Goal: Task Accomplishment & Management: Manage account settings

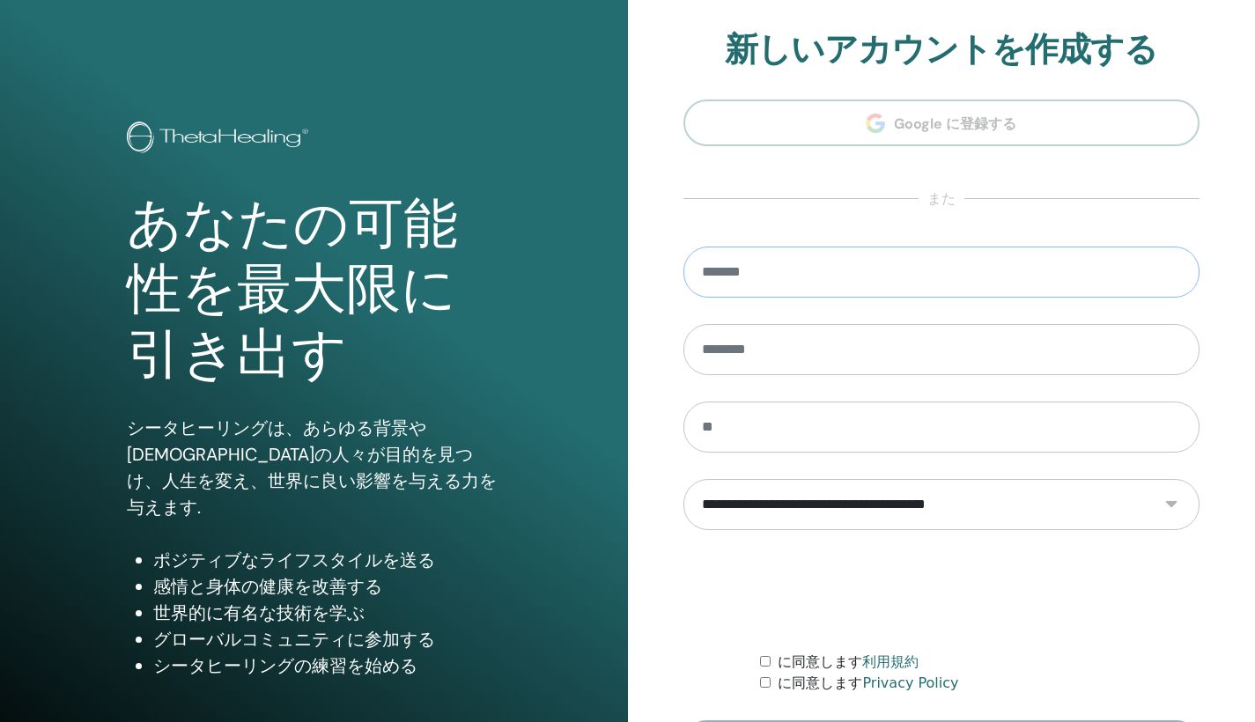
type input "**********"
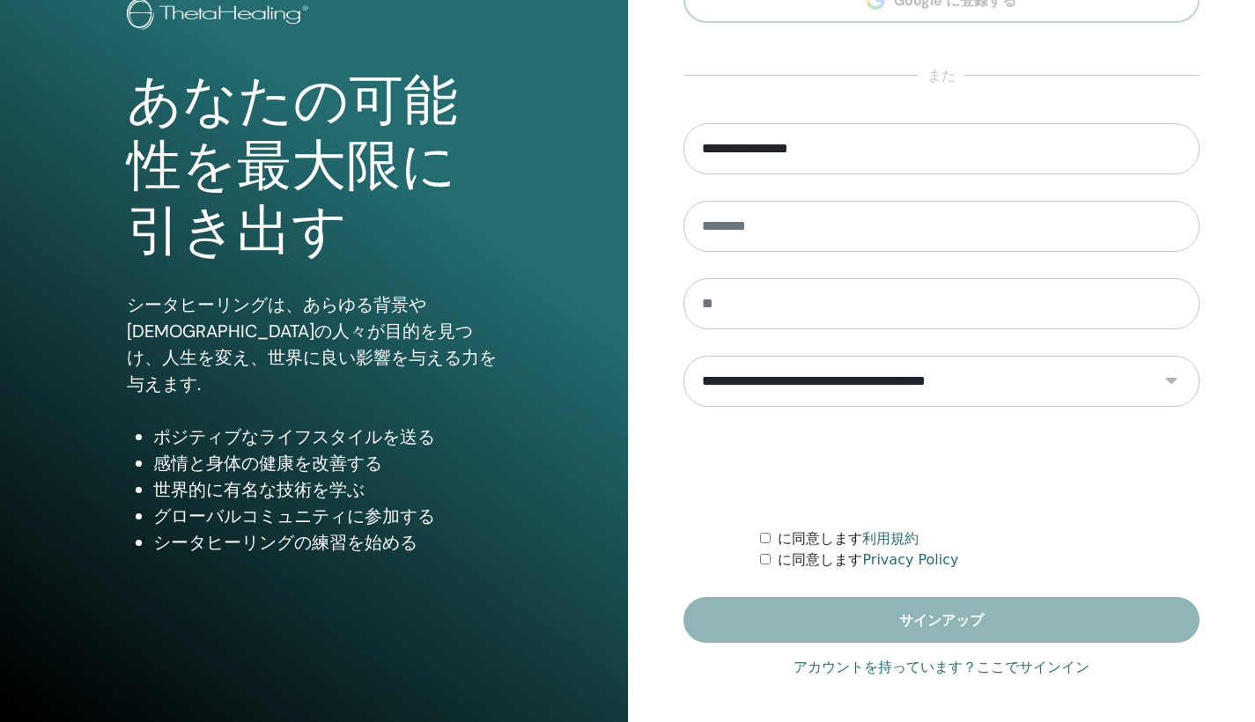
scroll to position [123, 0]
click at [1002, 662] on link "アカウントを持っています？ここでサインイン" at bounding box center [942, 667] width 296 height 21
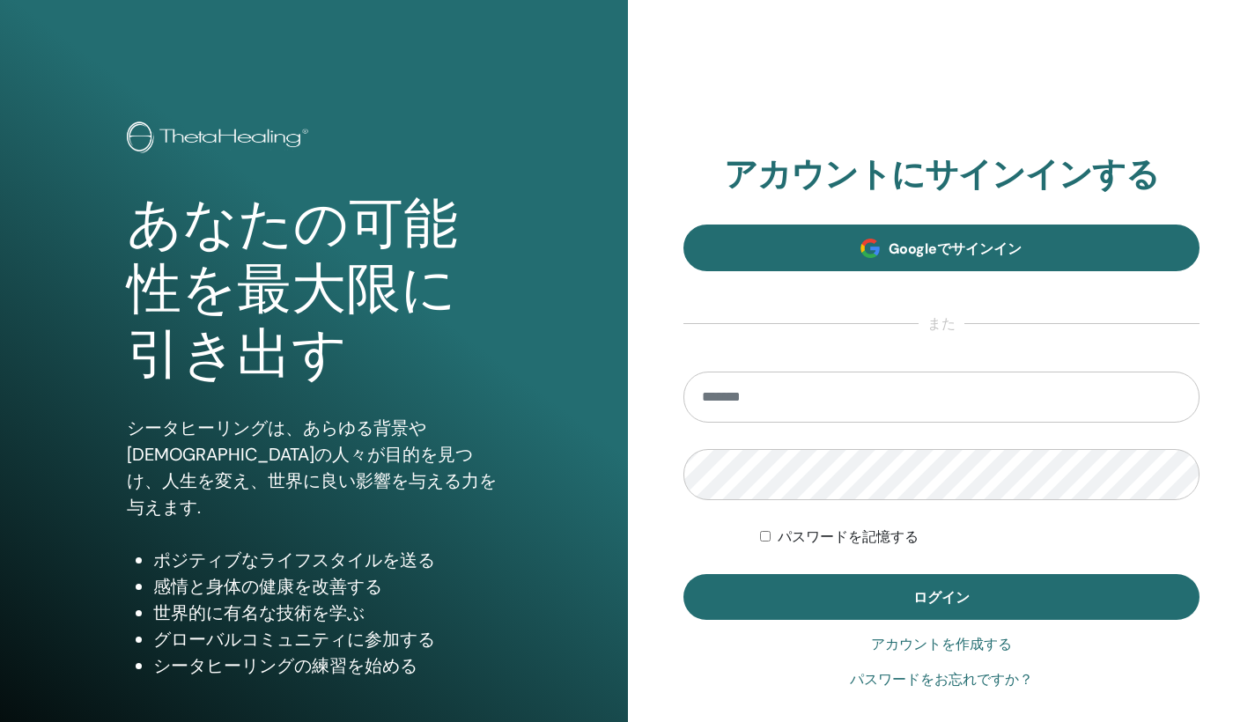
click at [1010, 232] on link "Googleでサインイン" at bounding box center [941, 248] width 517 height 47
click at [921, 240] on span "Googleでサインイン" at bounding box center [955, 249] width 133 height 18
click at [862, 265] on link "Googleでサインイン" at bounding box center [941, 248] width 517 height 47
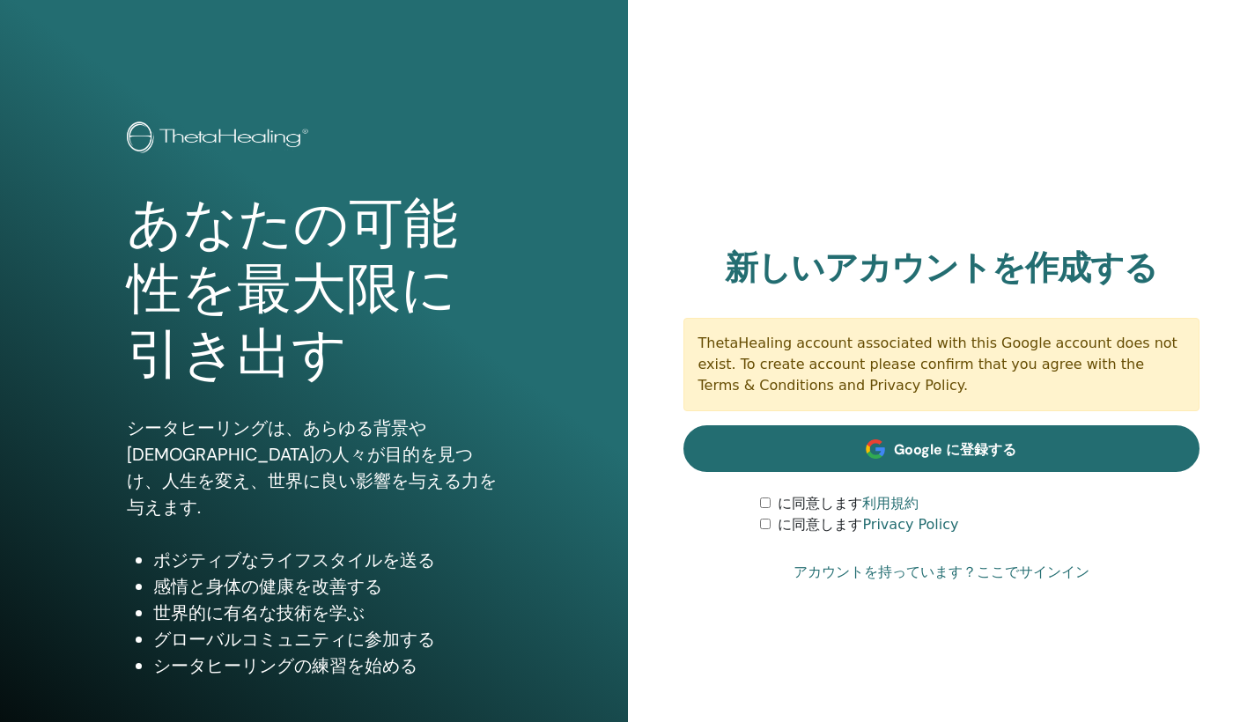
click at [890, 455] on link "Google に登録する" at bounding box center [941, 448] width 517 height 47
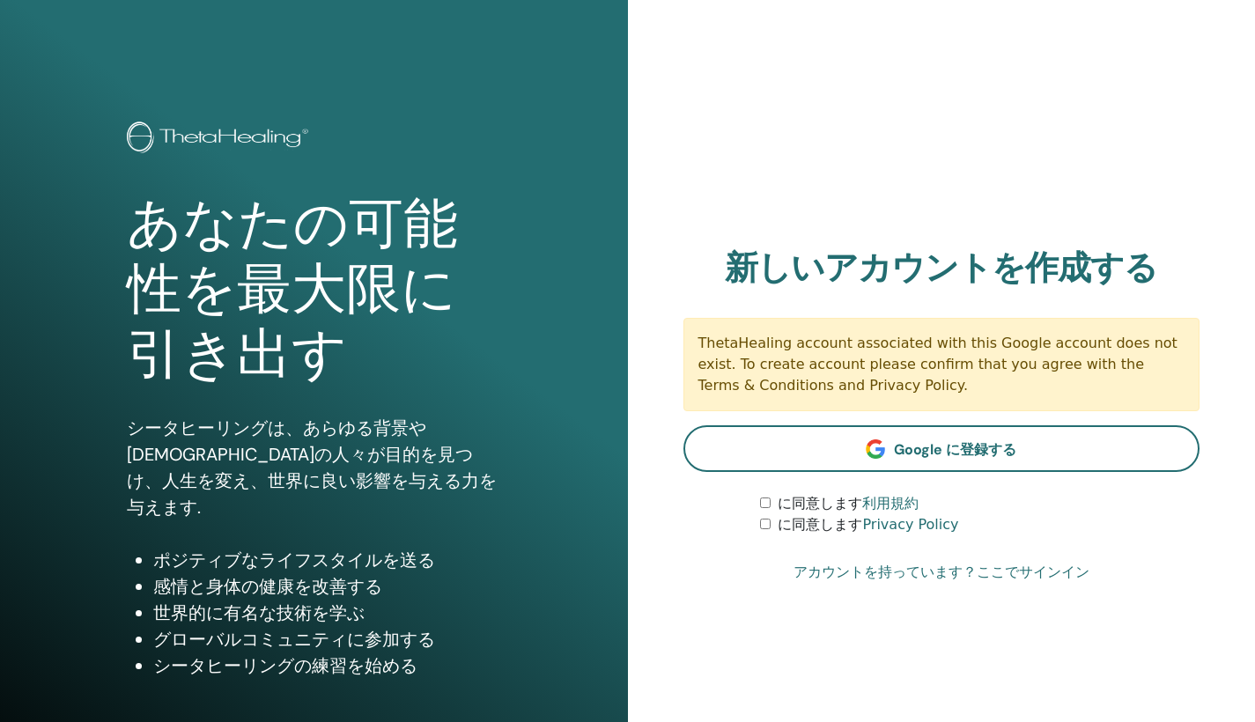
click at [991, 566] on link "アカウントを持っています？ここでサインイン" at bounding box center [942, 572] width 296 height 21
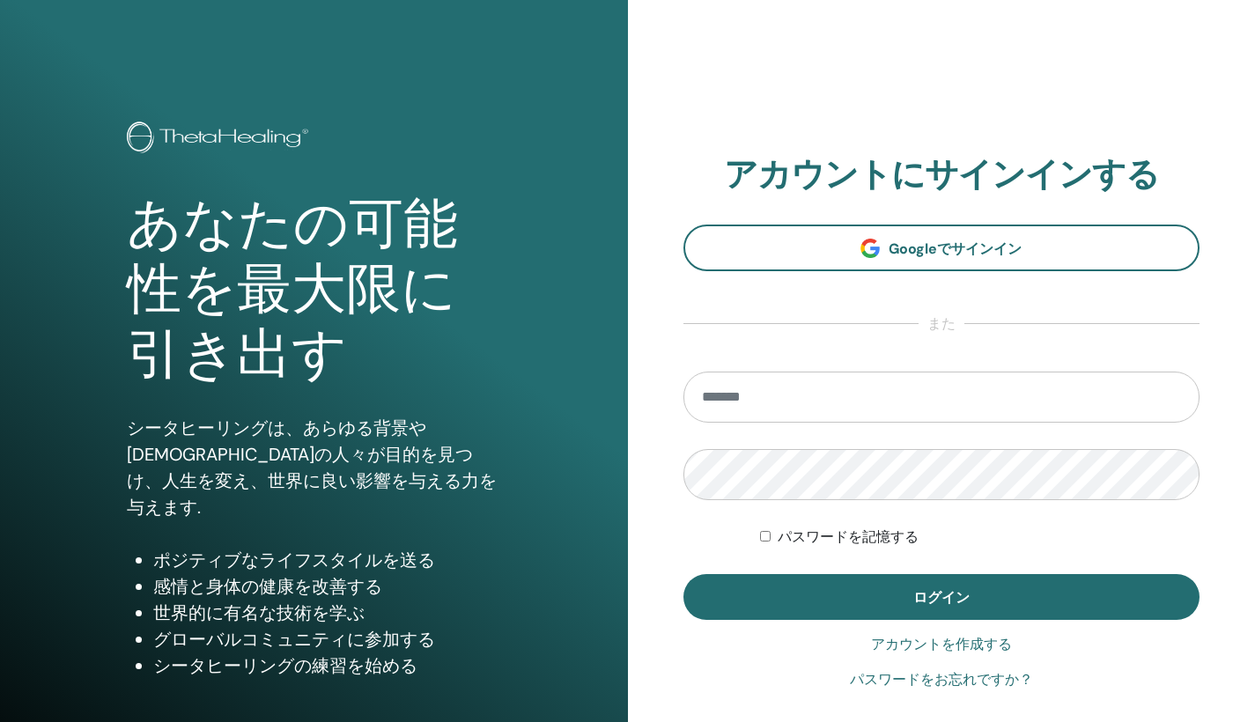
type input "*"
type input "**********"
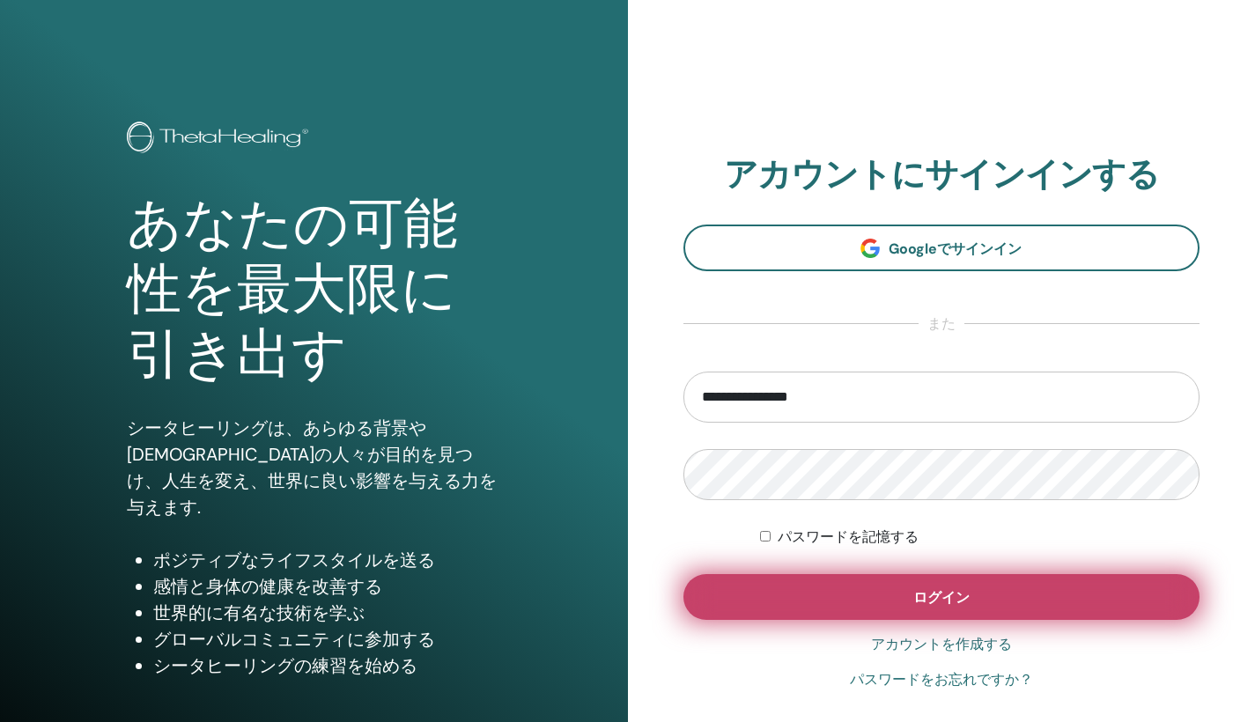
click at [782, 574] on button "ログイン" at bounding box center [941, 597] width 517 height 46
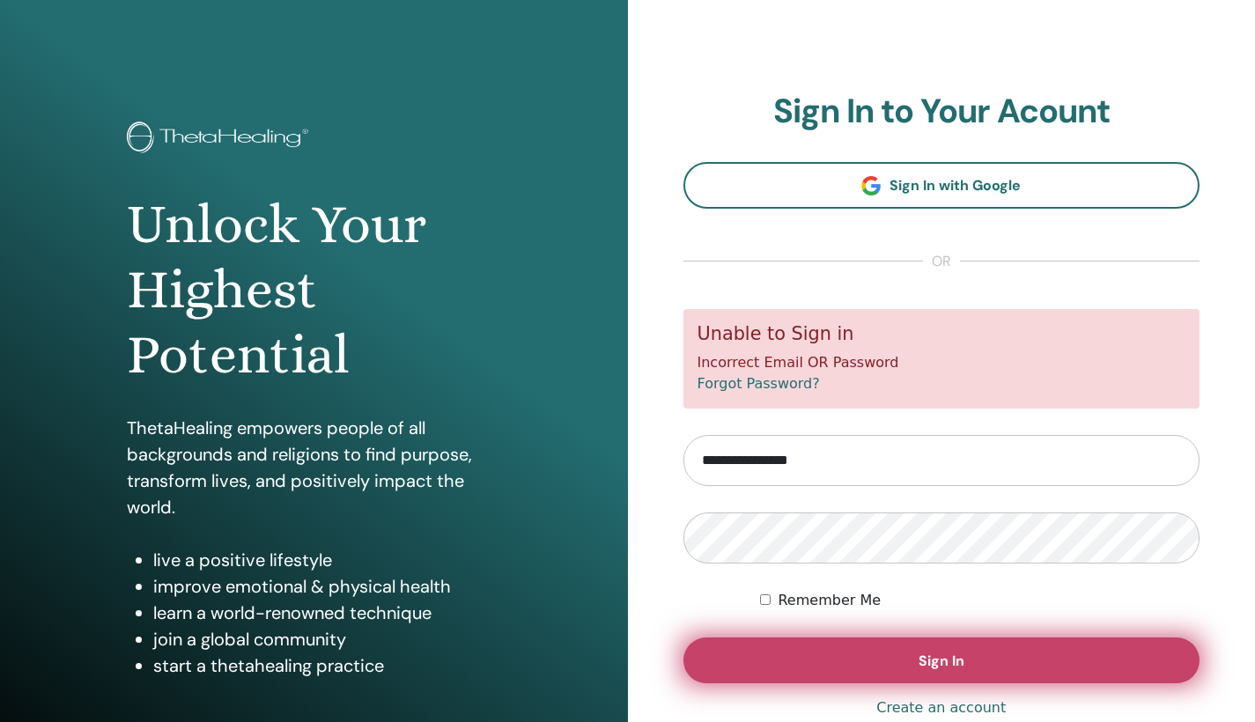
click at [772, 654] on button "Sign In" at bounding box center [941, 661] width 517 height 46
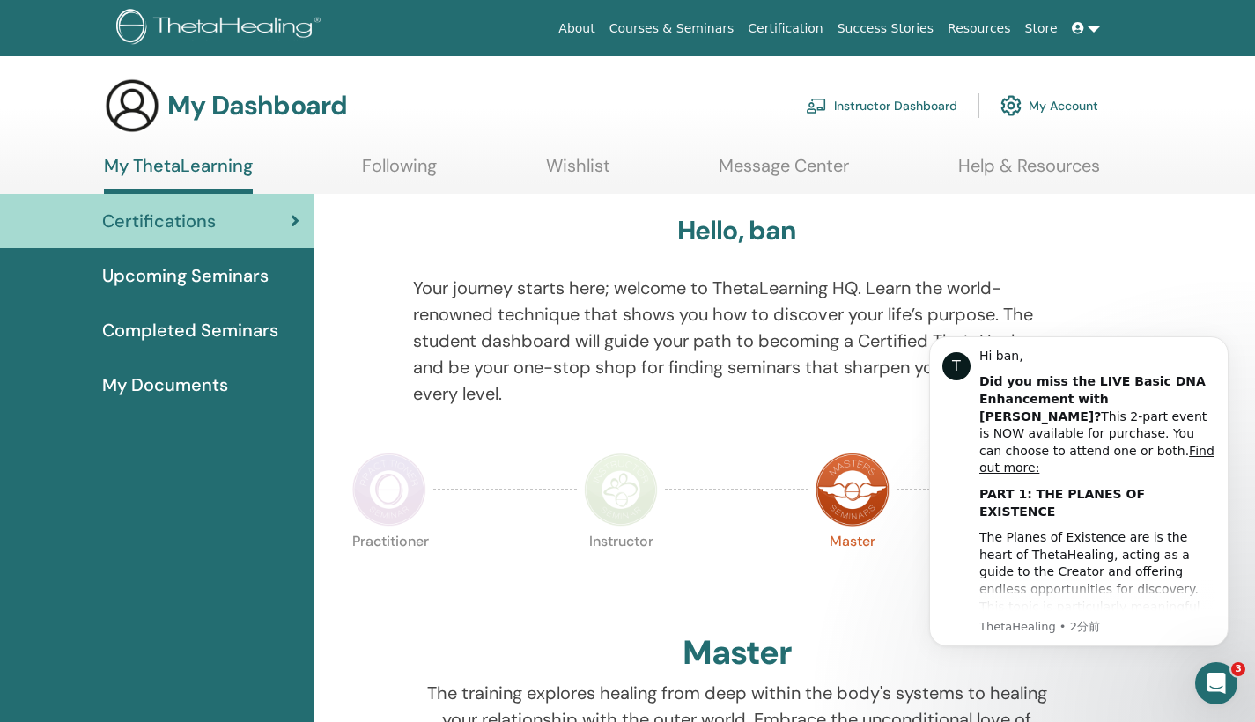
click at [1009, 99] on img at bounding box center [1011, 106] width 21 height 30
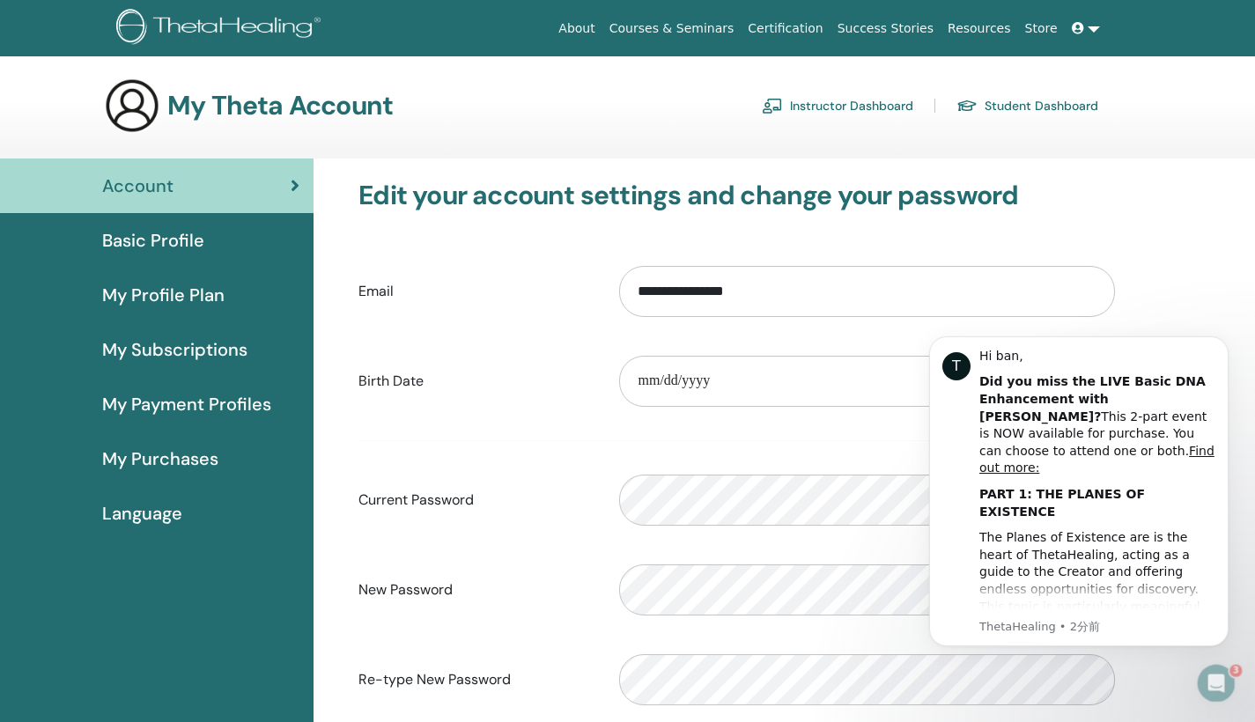
click at [909, 101] on link "Instructor Dashboard" at bounding box center [837, 106] width 151 height 28
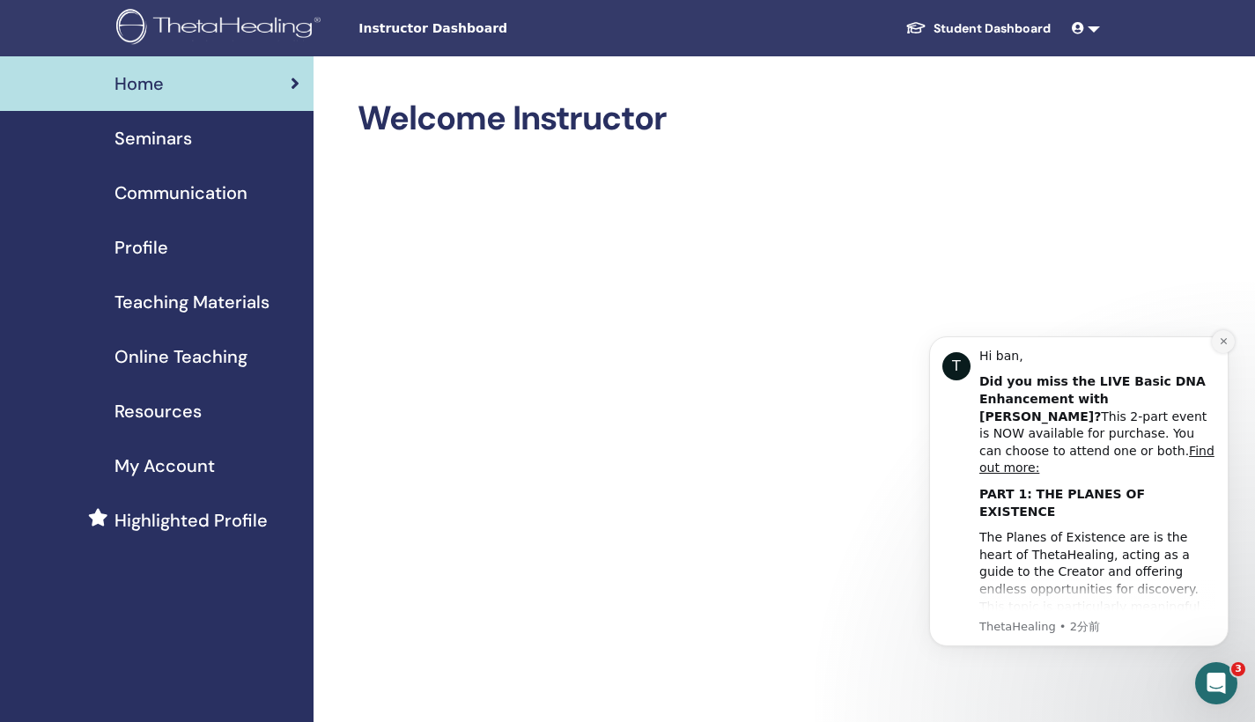
click at [1222, 345] on icon "Dismiss notification" at bounding box center [1224, 341] width 10 height 10
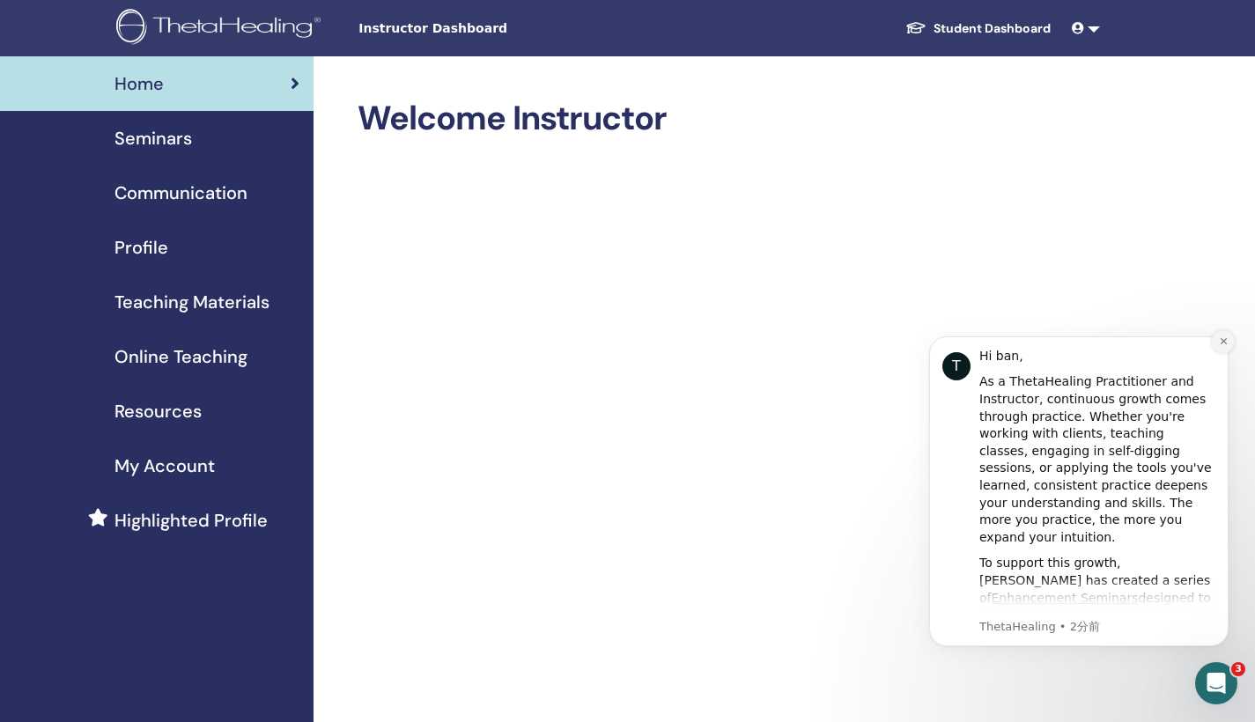
click at [1230, 345] on button "Dismiss notification" at bounding box center [1223, 341] width 23 height 23
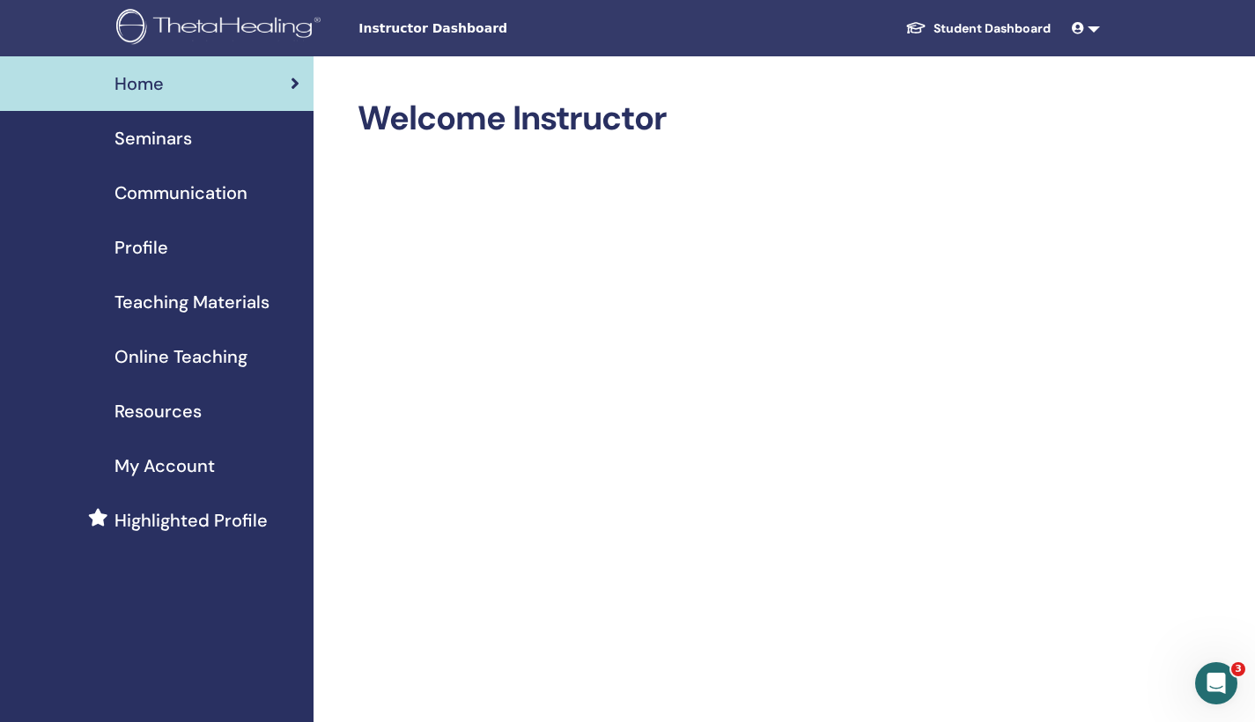
click at [1098, 32] on link at bounding box center [1086, 28] width 42 height 33
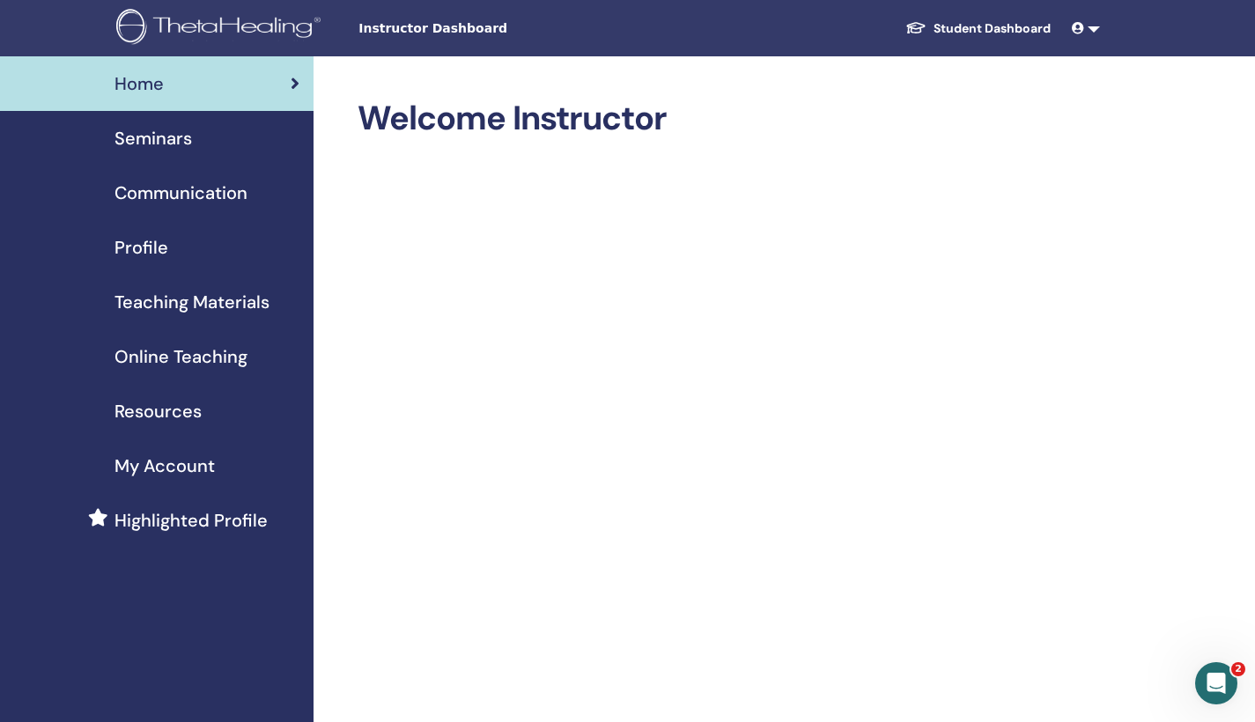
click at [1091, 21] on link at bounding box center [1086, 28] width 42 height 33
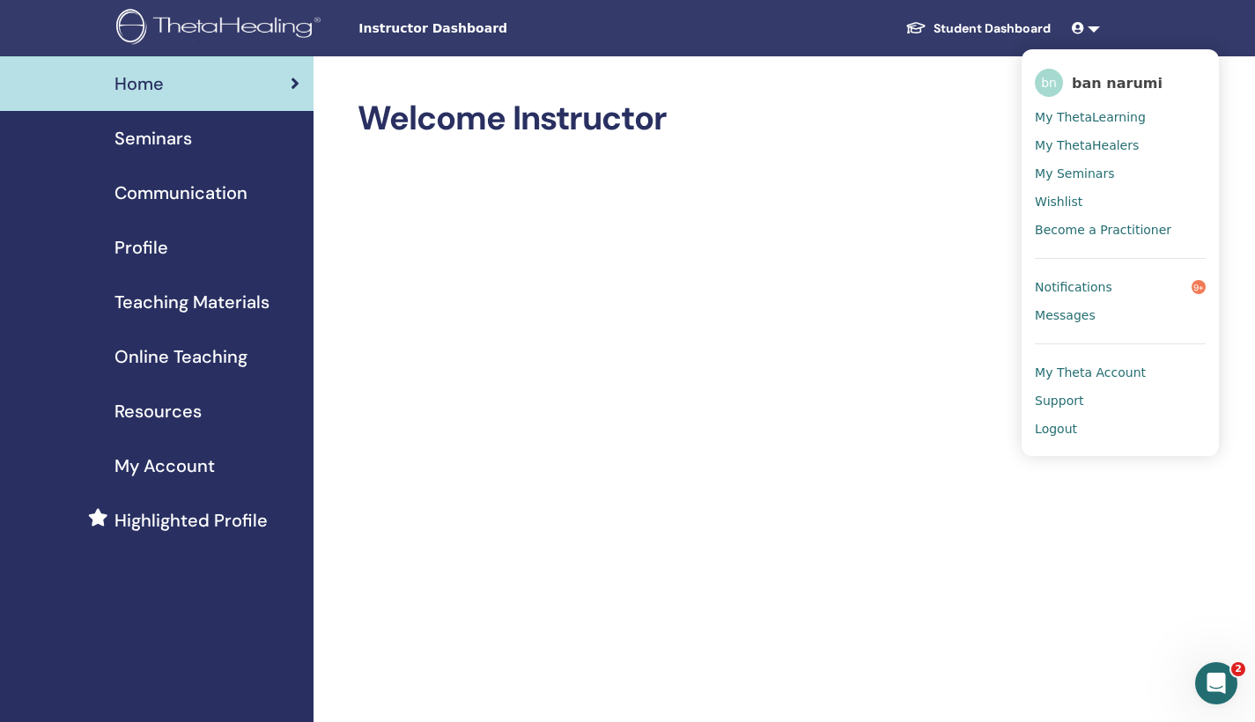
click at [917, 29] on img at bounding box center [915, 27] width 21 height 15
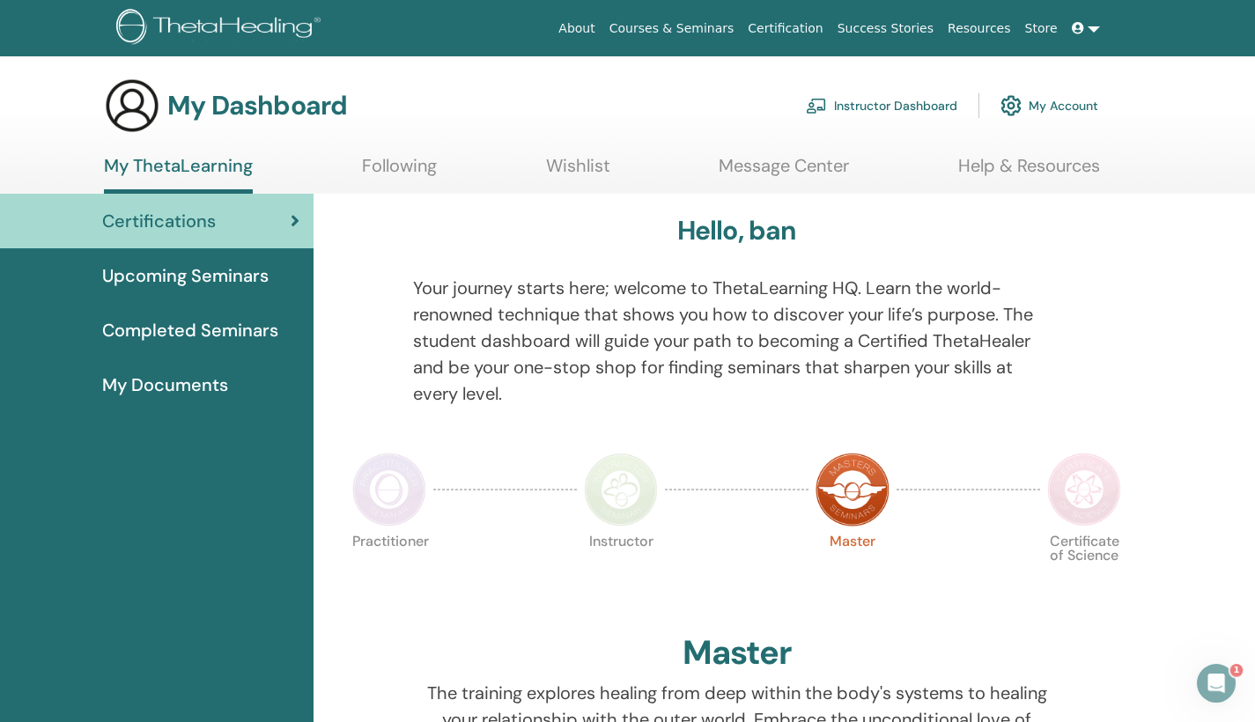
click at [1096, 27] on link at bounding box center [1086, 28] width 42 height 33
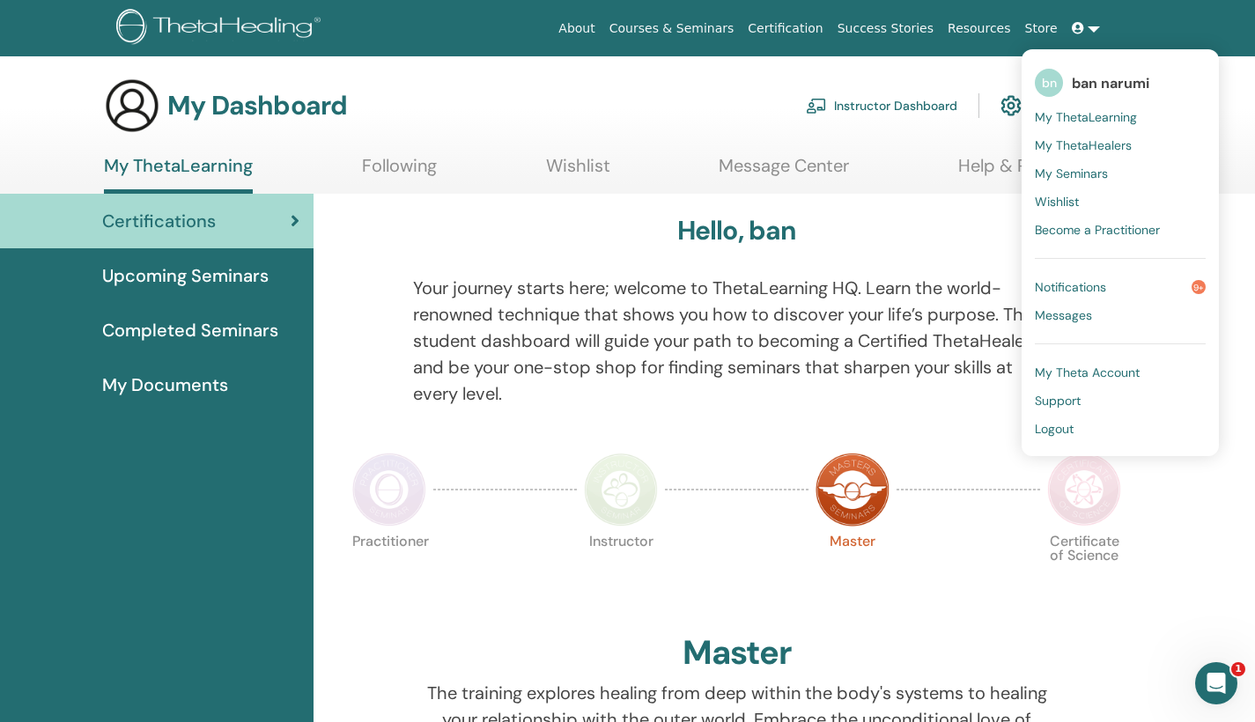
click at [1066, 282] on span "Notifications" at bounding box center [1070, 287] width 71 height 16
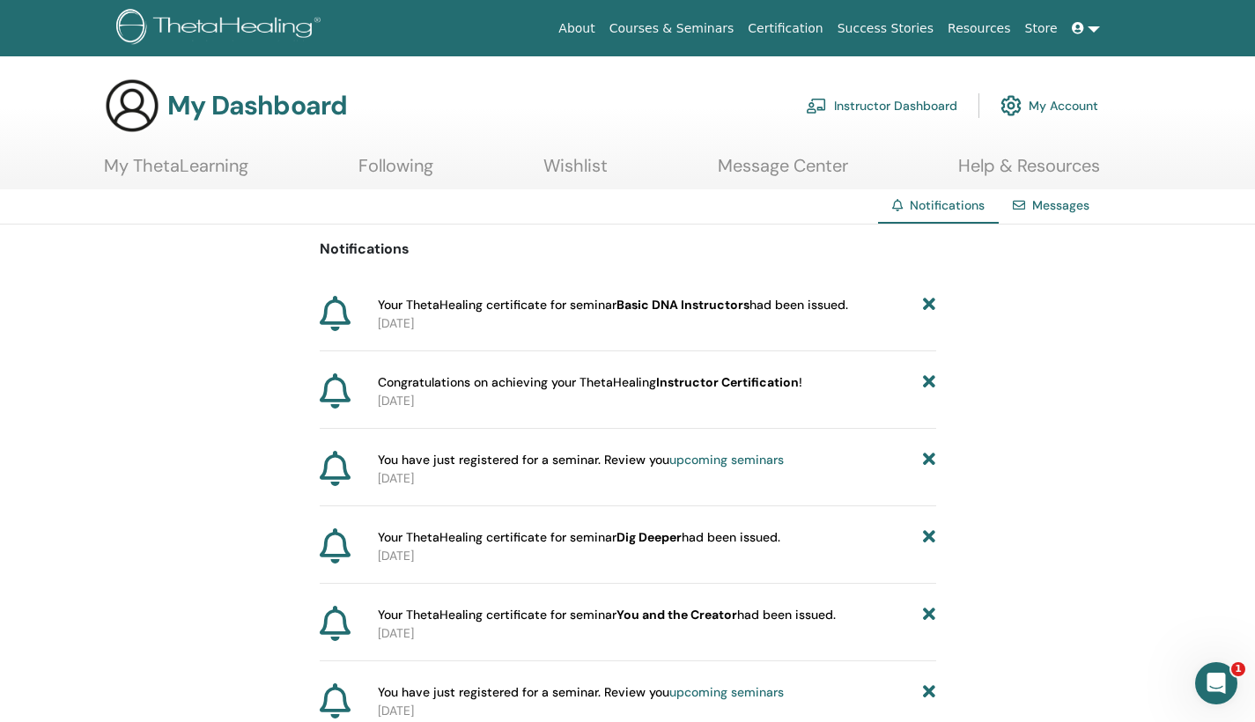
click at [663, 307] on b "Basic DNA Instructors" at bounding box center [683, 305] width 133 height 16
click at [426, 321] on p "2025-06-29" at bounding box center [657, 323] width 558 height 18
click at [340, 321] on icon at bounding box center [335, 313] width 31 height 35
click at [190, 170] on link "My ThetaLearning" at bounding box center [176, 172] width 144 height 34
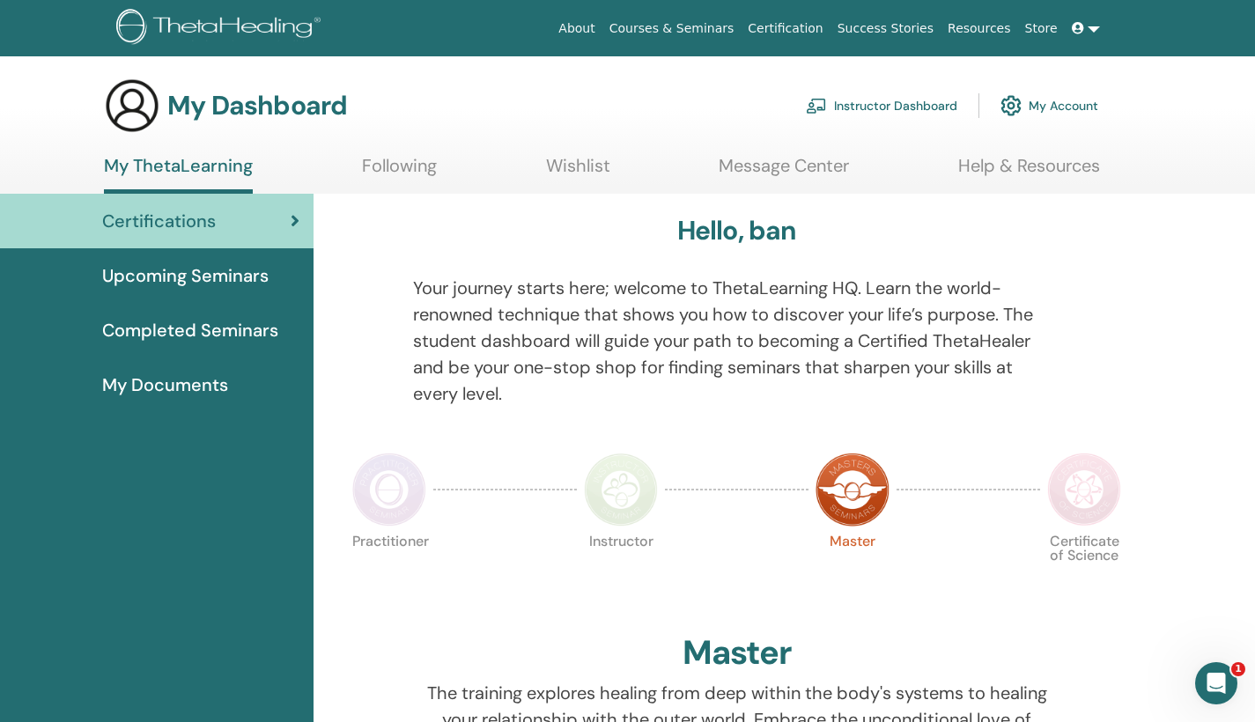
click at [172, 328] on span "Completed Seminars" at bounding box center [190, 330] width 176 height 26
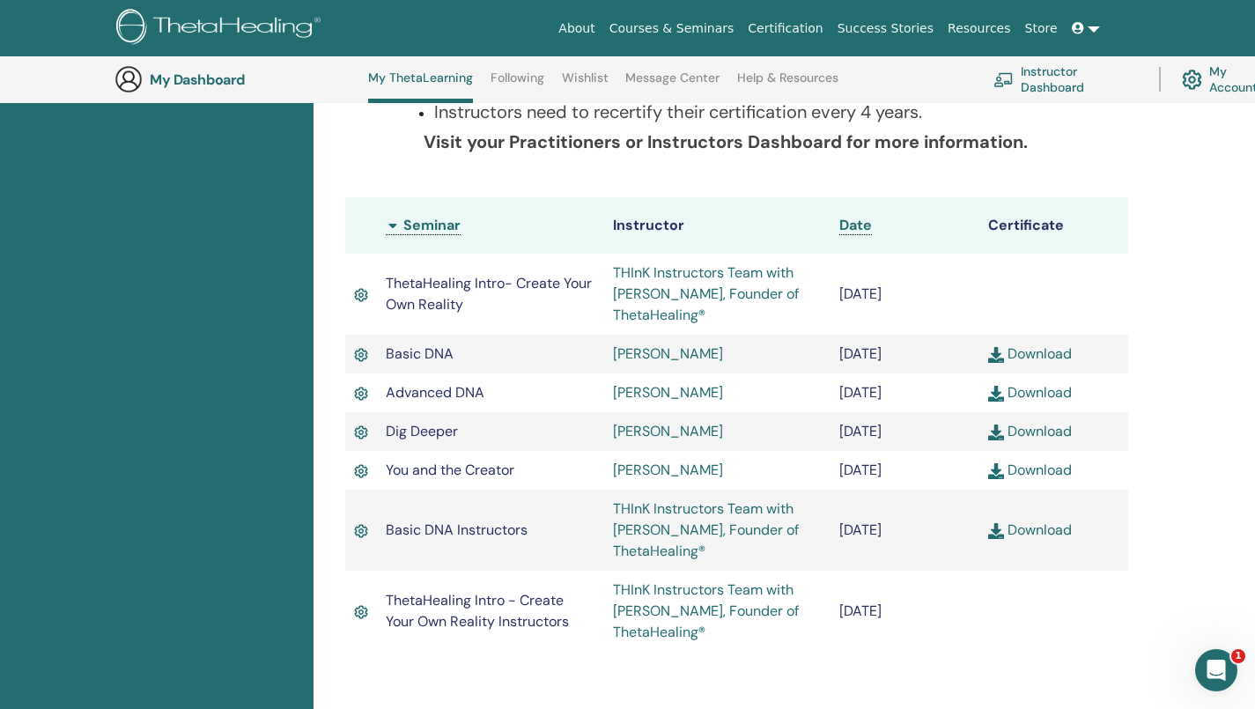
scroll to position [410, 0]
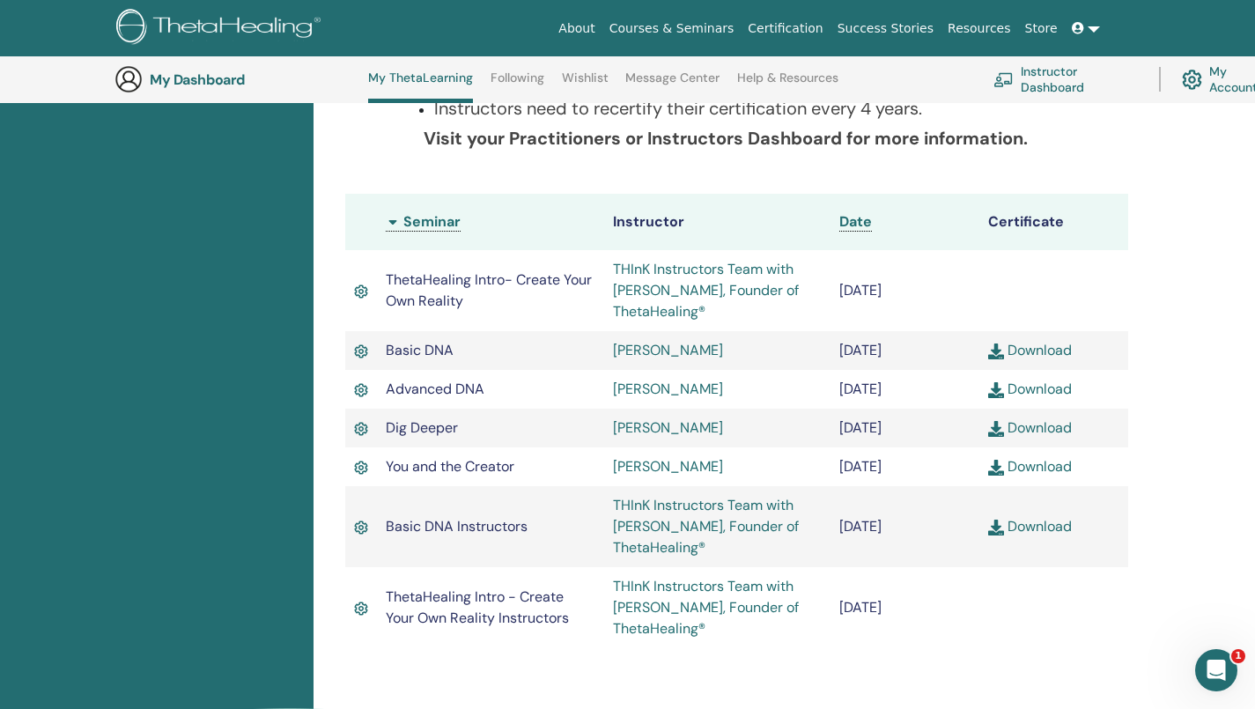
click at [1217, 660] on icon "Intercom Messengerを開く" at bounding box center [1216, 670] width 29 height 29
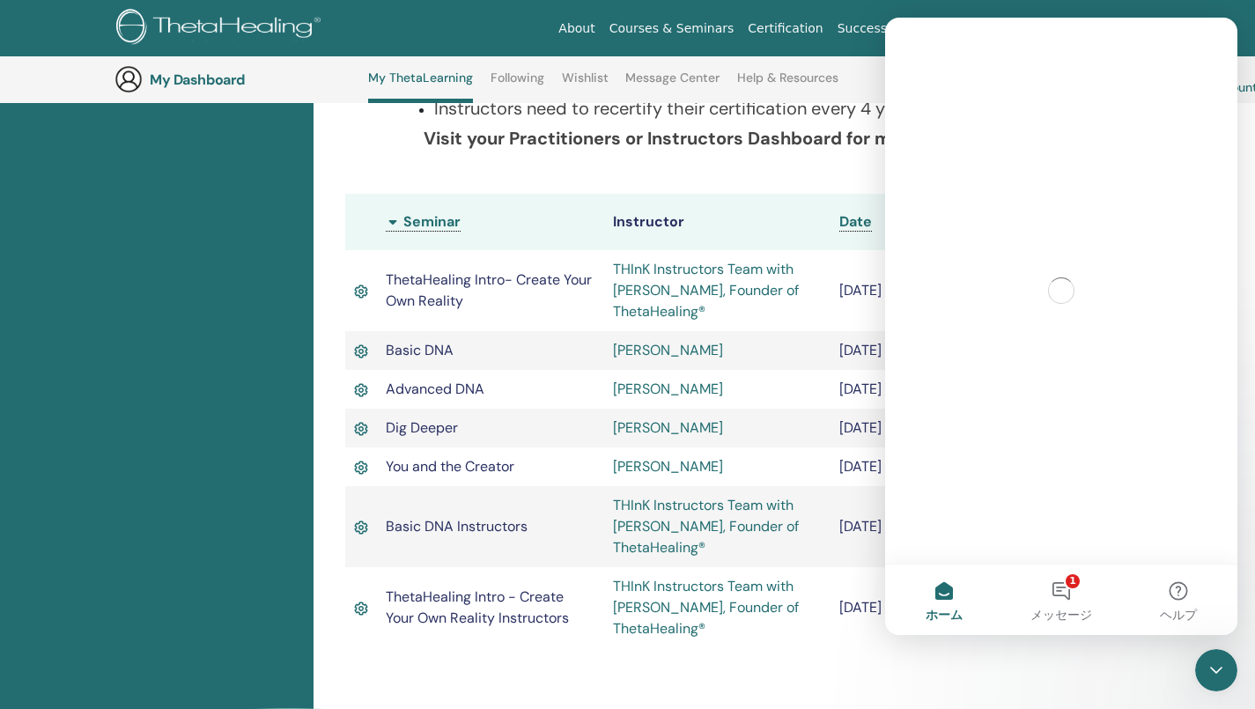
scroll to position [0, 0]
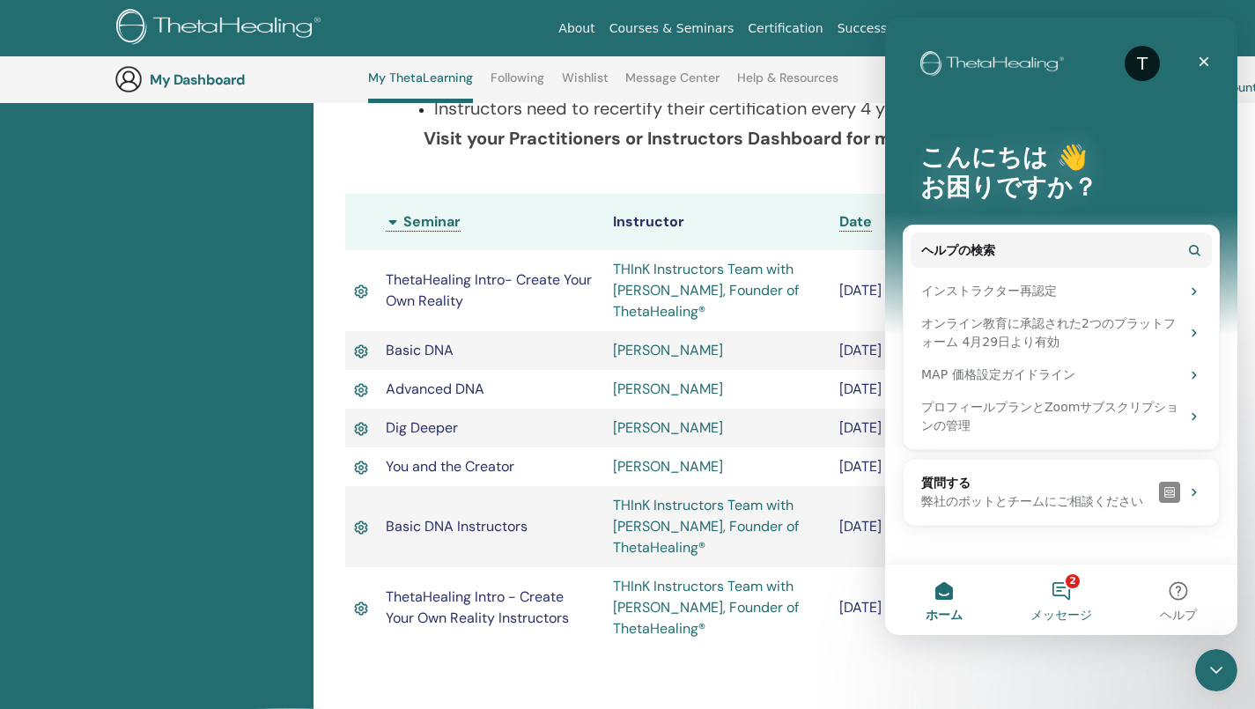
click at [1072, 582] on button "2 メッセージ" at bounding box center [1060, 600] width 117 height 70
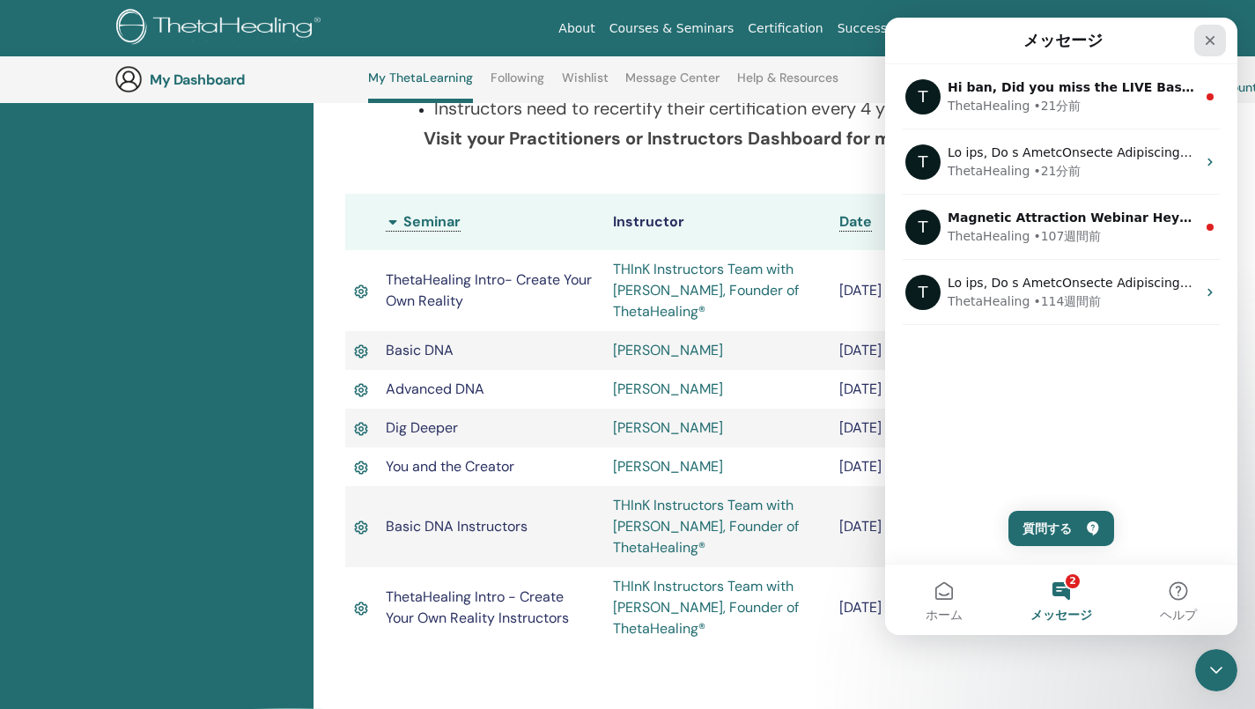
click at [1212, 38] on icon "クローズ" at bounding box center [1211, 41] width 10 height 10
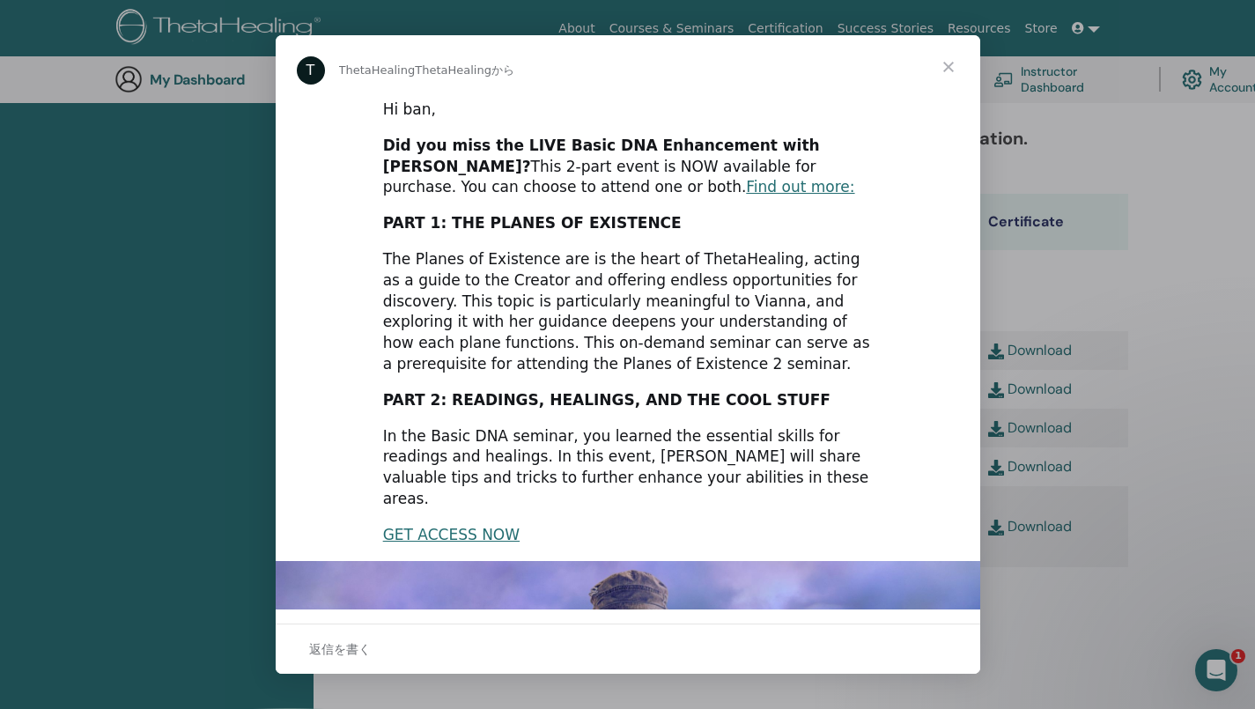
click at [946, 66] on span "クローズ" at bounding box center [948, 66] width 63 height 63
